Goal: Task Accomplishment & Management: Complete application form

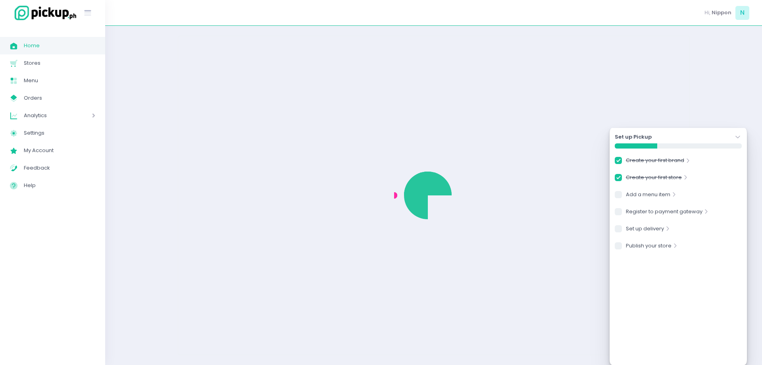
checkbox input "true"
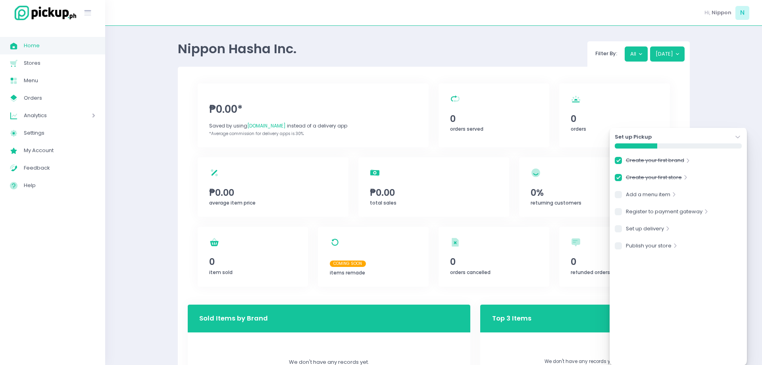
click at [736, 136] on icon "Stockholm-icons / Navigation / Angle-down Created with Sketch." at bounding box center [738, 137] width 8 height 8
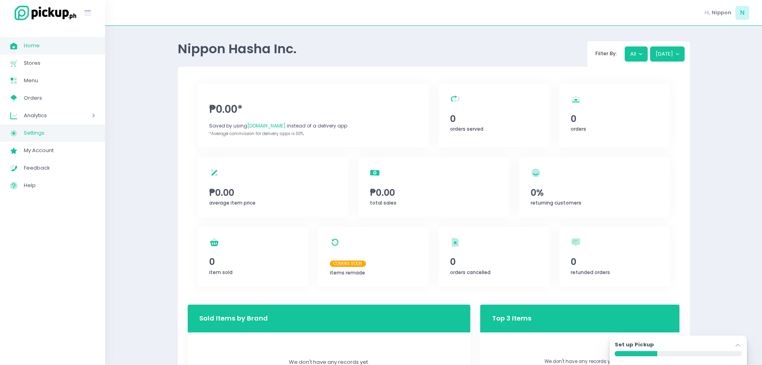
click at [35, 135] on span "Settings" at bounding box center [59, 133] width 71 height 10
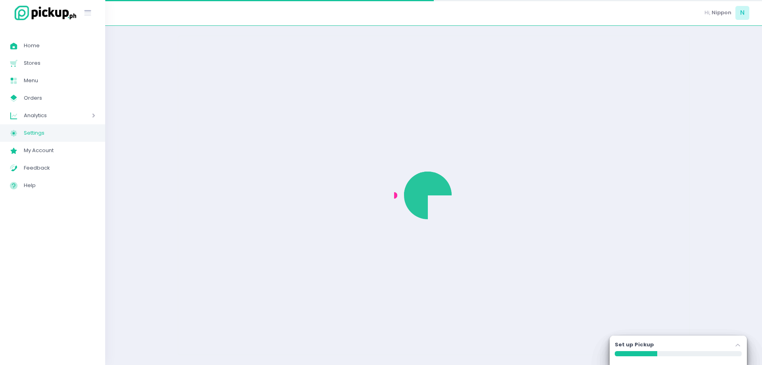
select select "active"
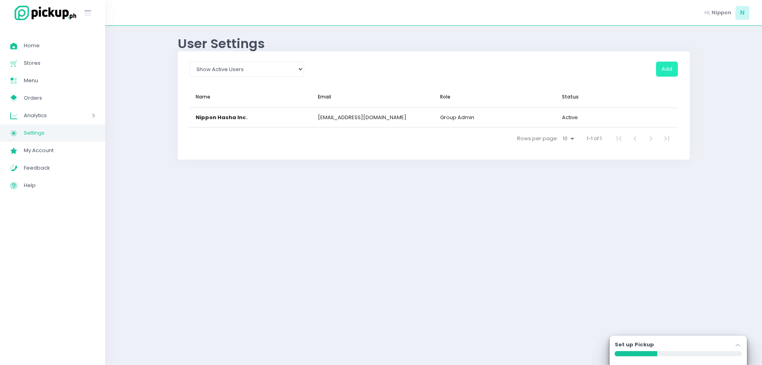
click at [667, 66] on button "Add" at bounding box center [667, 69] width 22 height 15
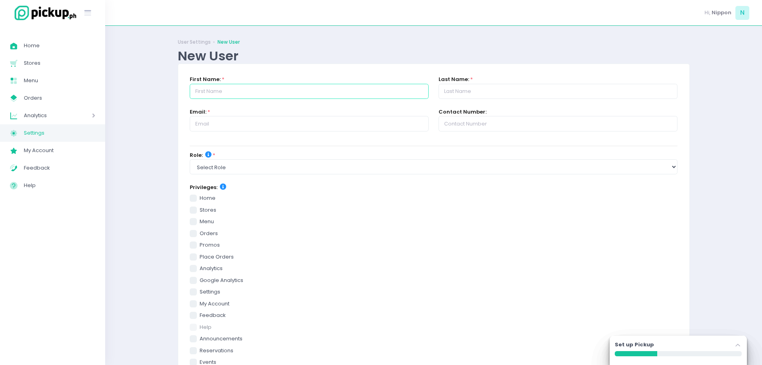
click at [207, 92] on input "text" at bounding box center [309, 91] width 239 height 15
type input "[PERSON_NAME]"
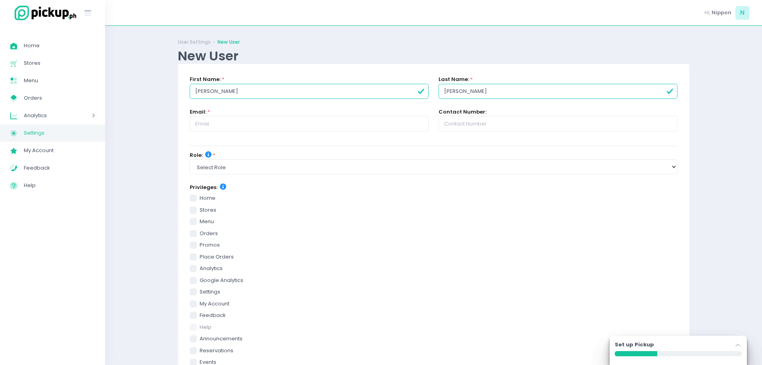
type input "[PERSON_NAME]"
paste input "[EMAIL_ADDRESS][DOMAIN_NAME]"
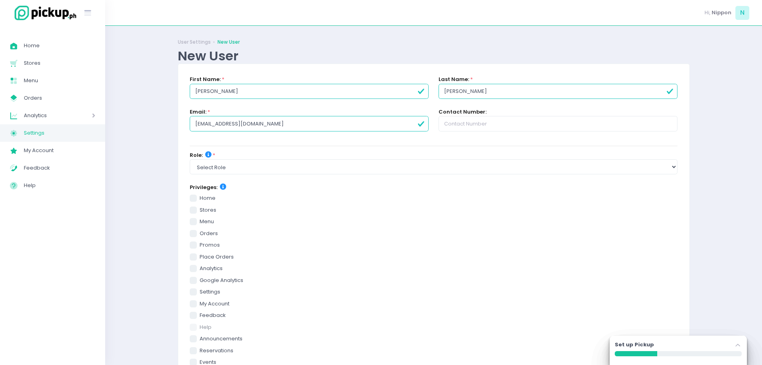
type input "[EMAIL_ADDRESS][DOMAIN_NAME]"
select select "group_admin"
click option "group admin" at bounding box center [0, 0] width 0 height 0
checkbox input "true"
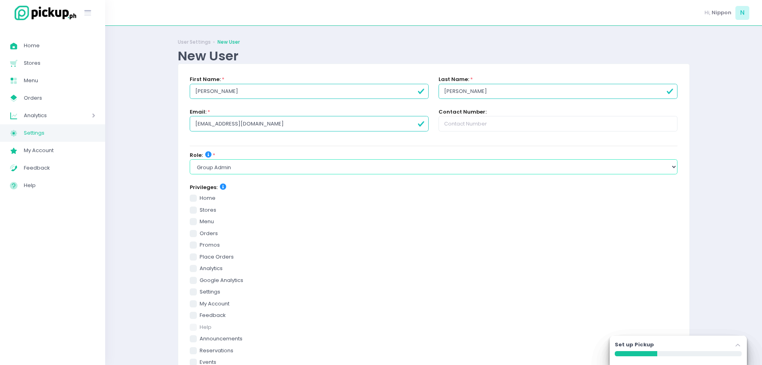
checkbox input "true"
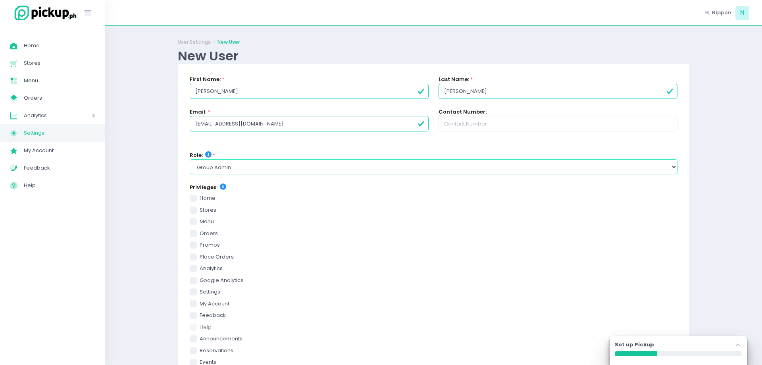
checkbox input "true"
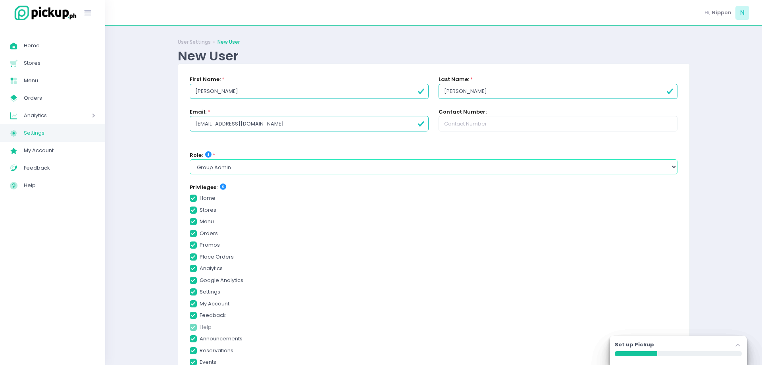
checkbox input "true"
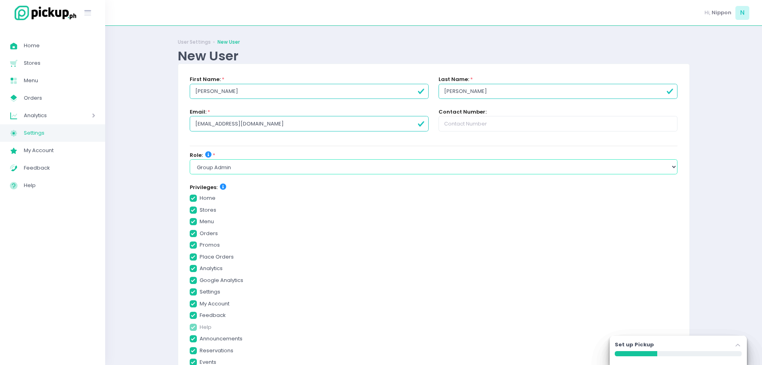
checkbox input "true"
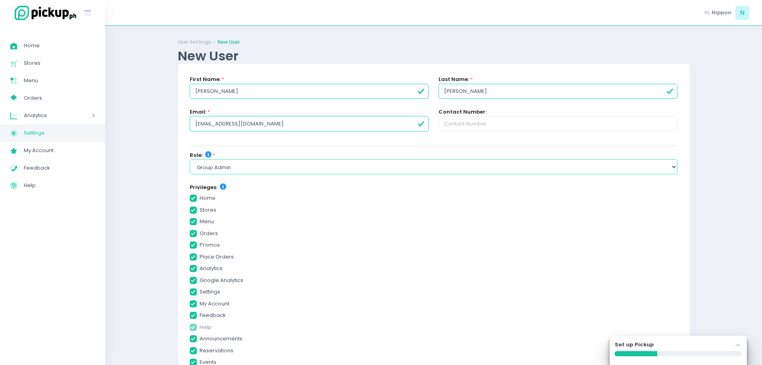
checkbox input "true"
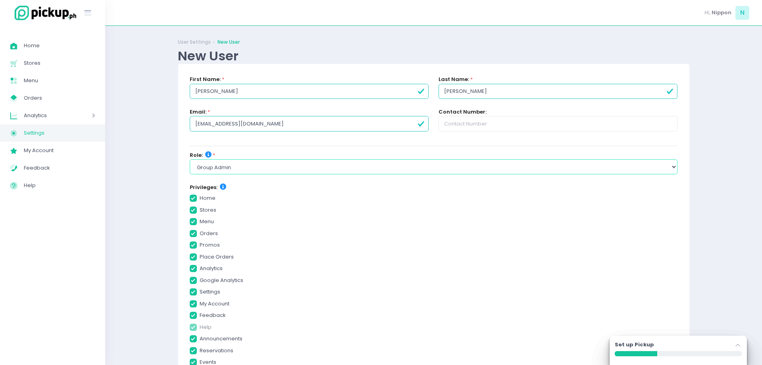
checkbox input "true"
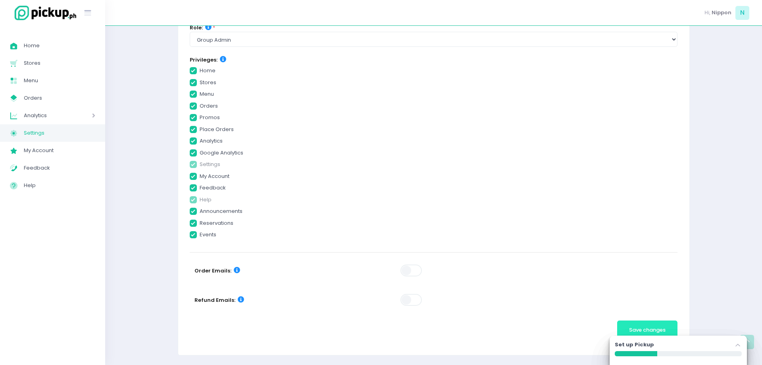
checkbox input "true"
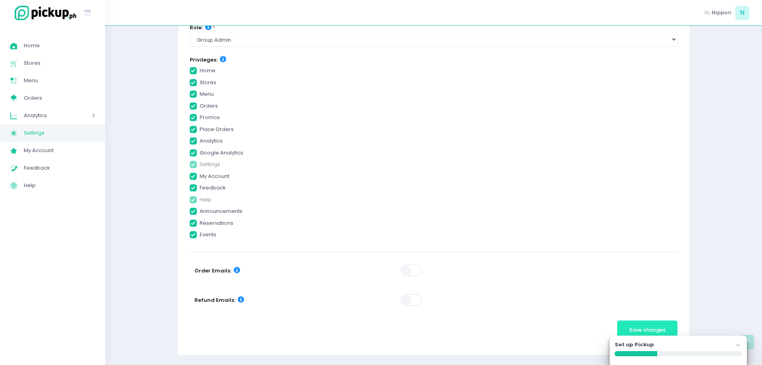
checkbox input "true"
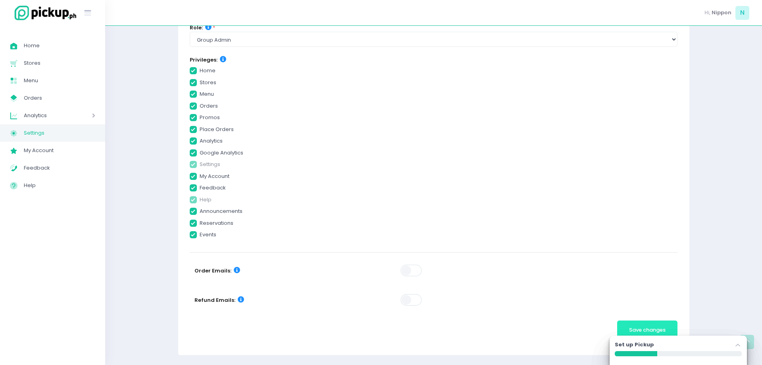
checkbox input "true"
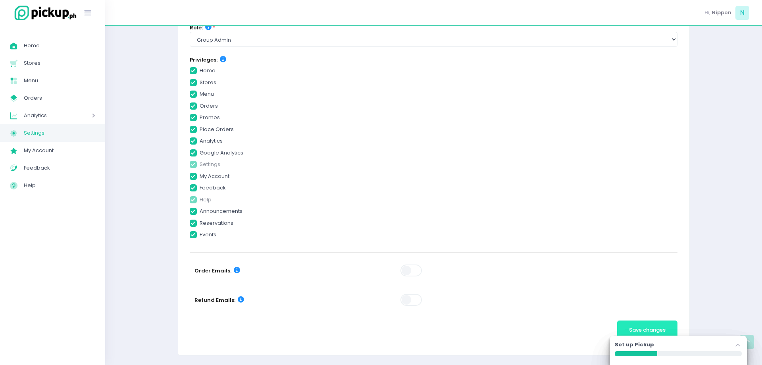
click at [641, 326] on span "Save changes" at bounding box center [647, 330] width 37 height 8
checkbox input "true"
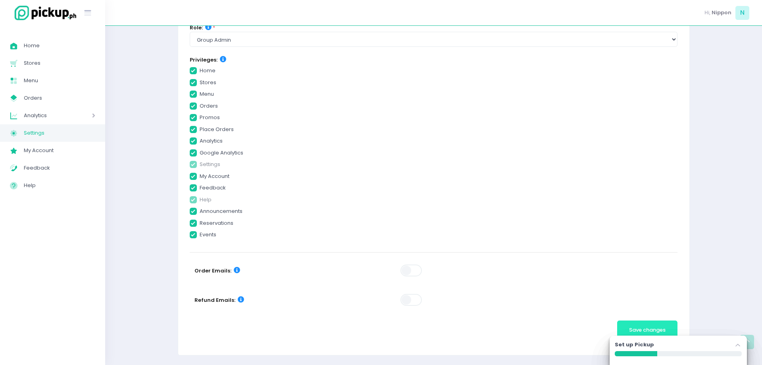
checkbox input "true"
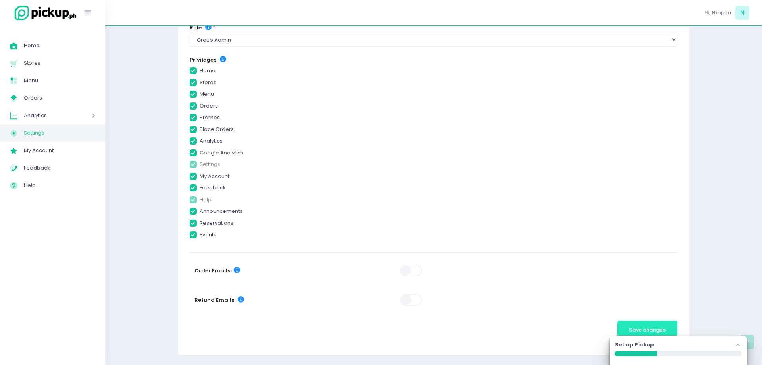
checkbox input "true"
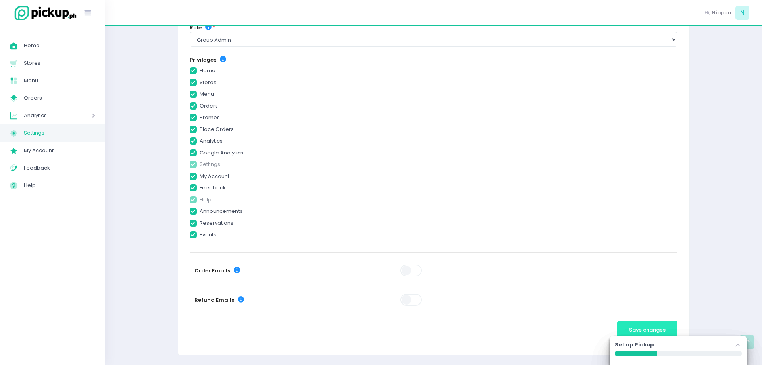
checkbox input "true"
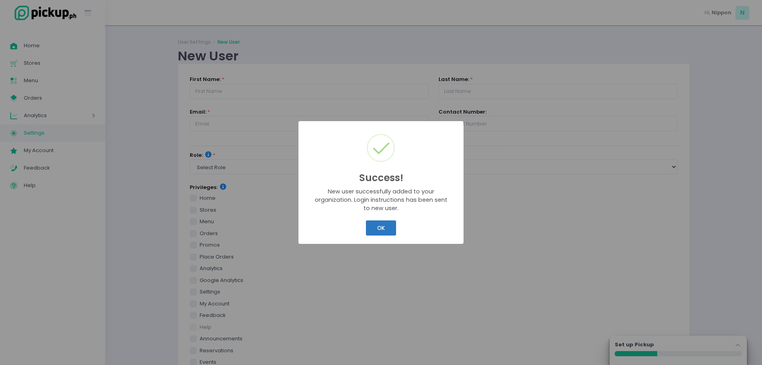
click at [389, 231] on button "OK" at bounding box center [381, 227] width 30 height 15
select select "active"
